Goal: Task Accomplishment & Management: Use online tool/utility

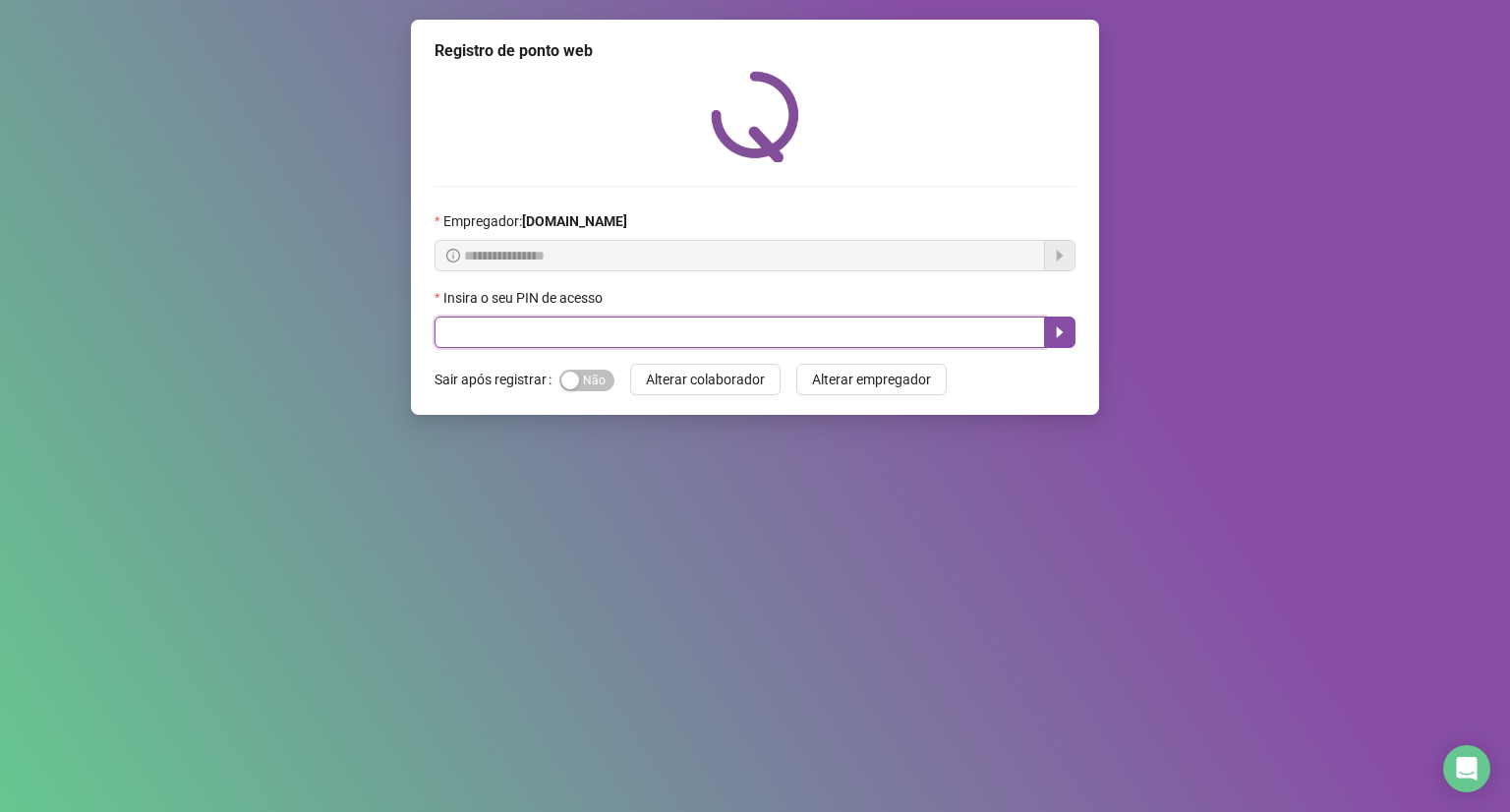
click at [791, 343] on input "text" at bounding box center [739, 332] width 611 height 32
type input "*****"
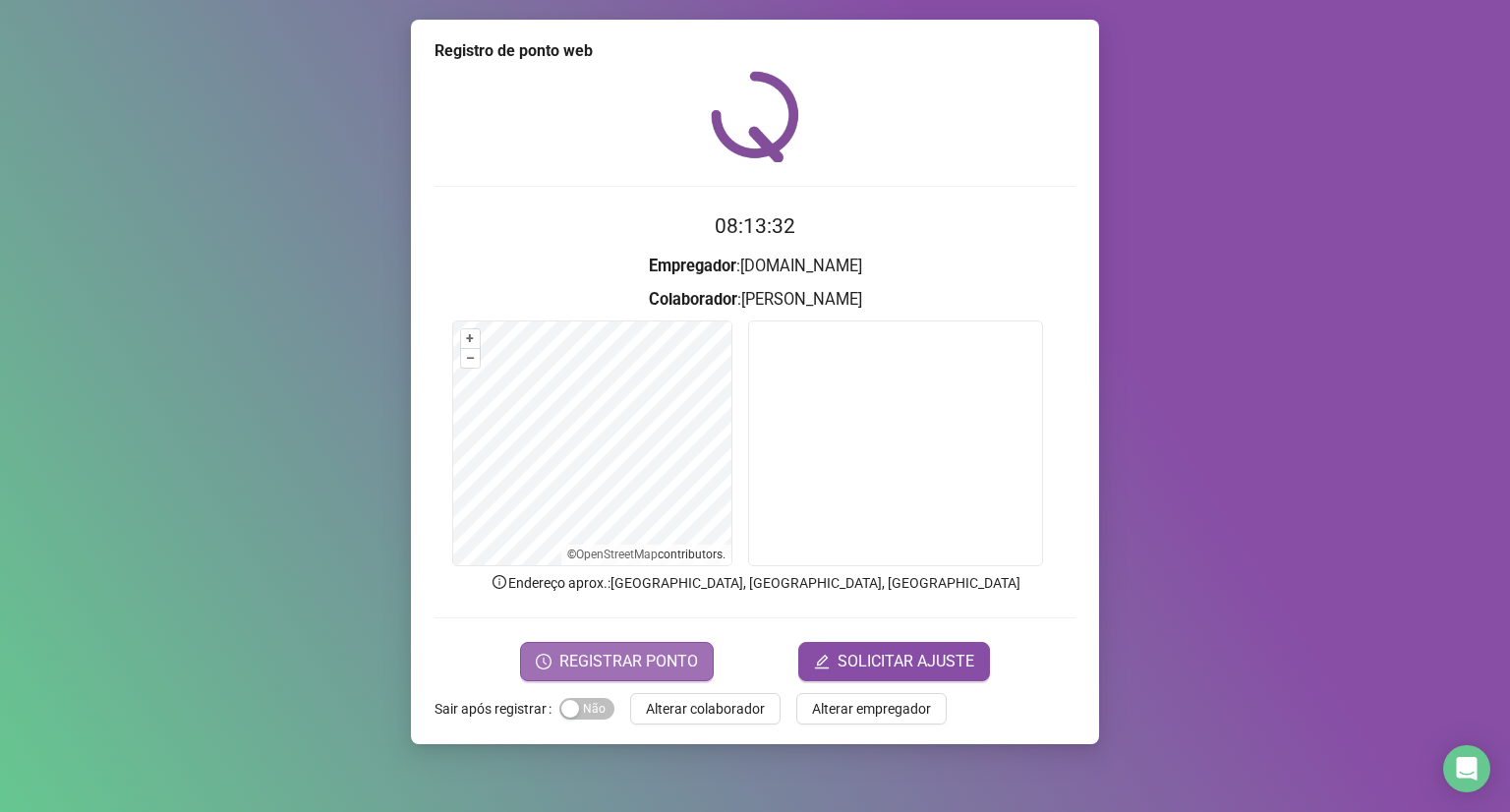
click at [644, 661] on span "REGISTRAR PONTO" at bounding box center [629, 662] width 138 height 24
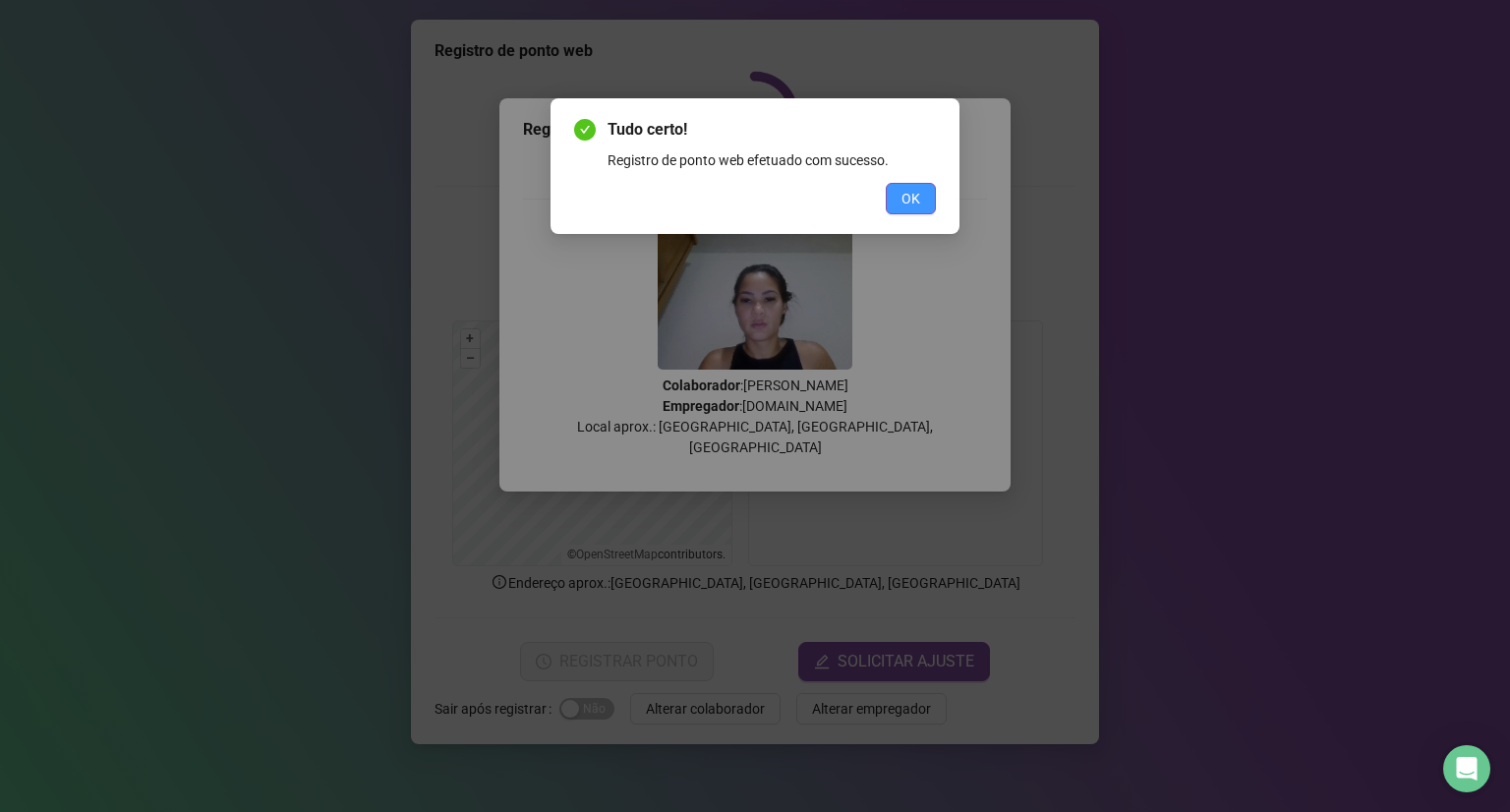
click at [927, 201] on button "OK" at bounding box center [911, 198] width 50 height 32
